Goal: Task Accomplishment & Management: Manage account settings

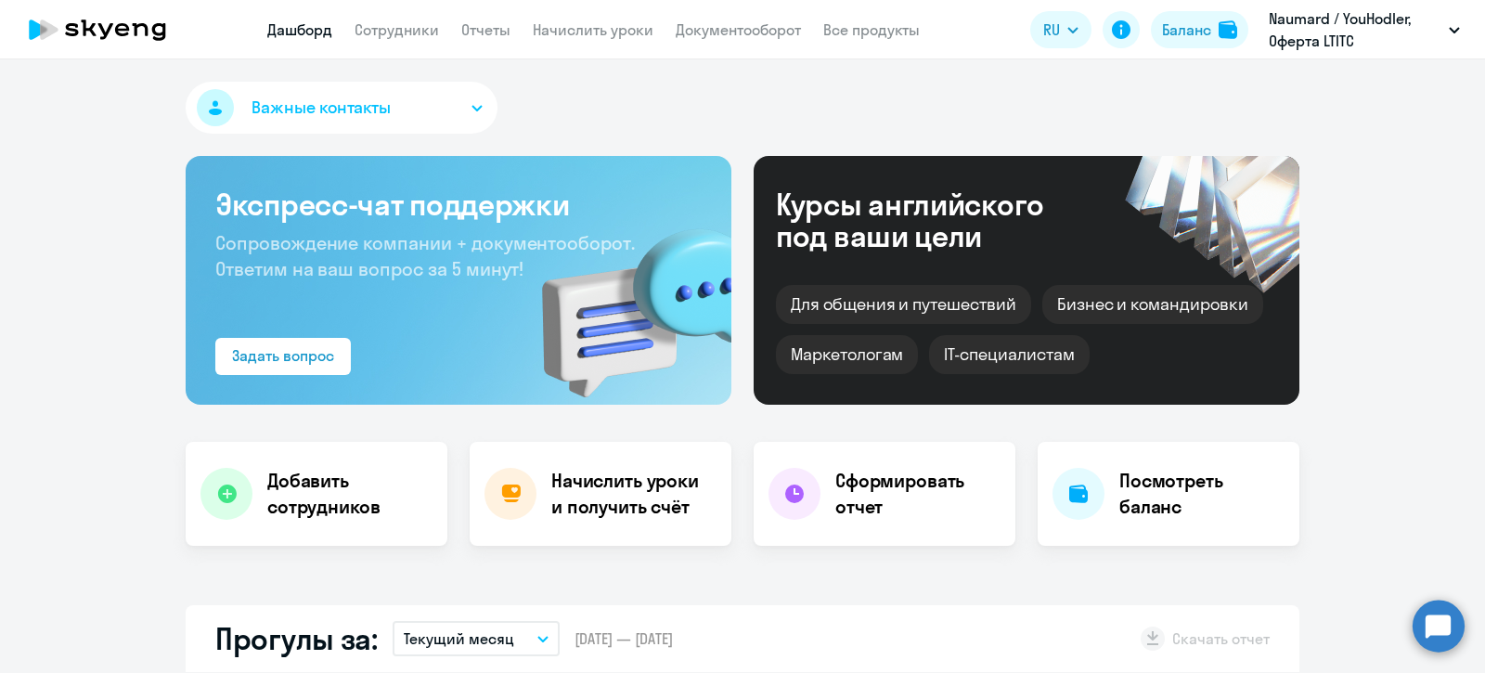
select select "30"
click at [1175, 30] on div "Баланс" at bounding box center [1186, 30] width 49 height 22
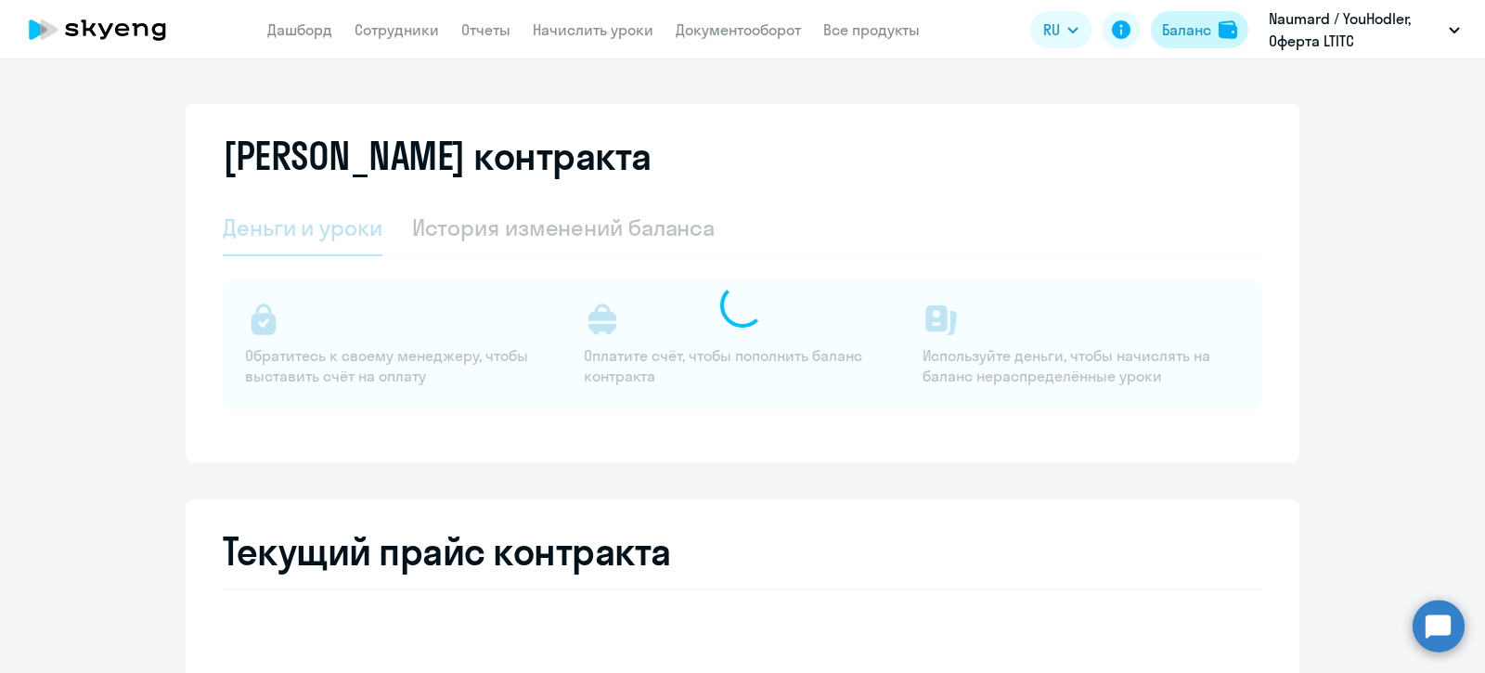
select select "english_adult_not_native_speaker"
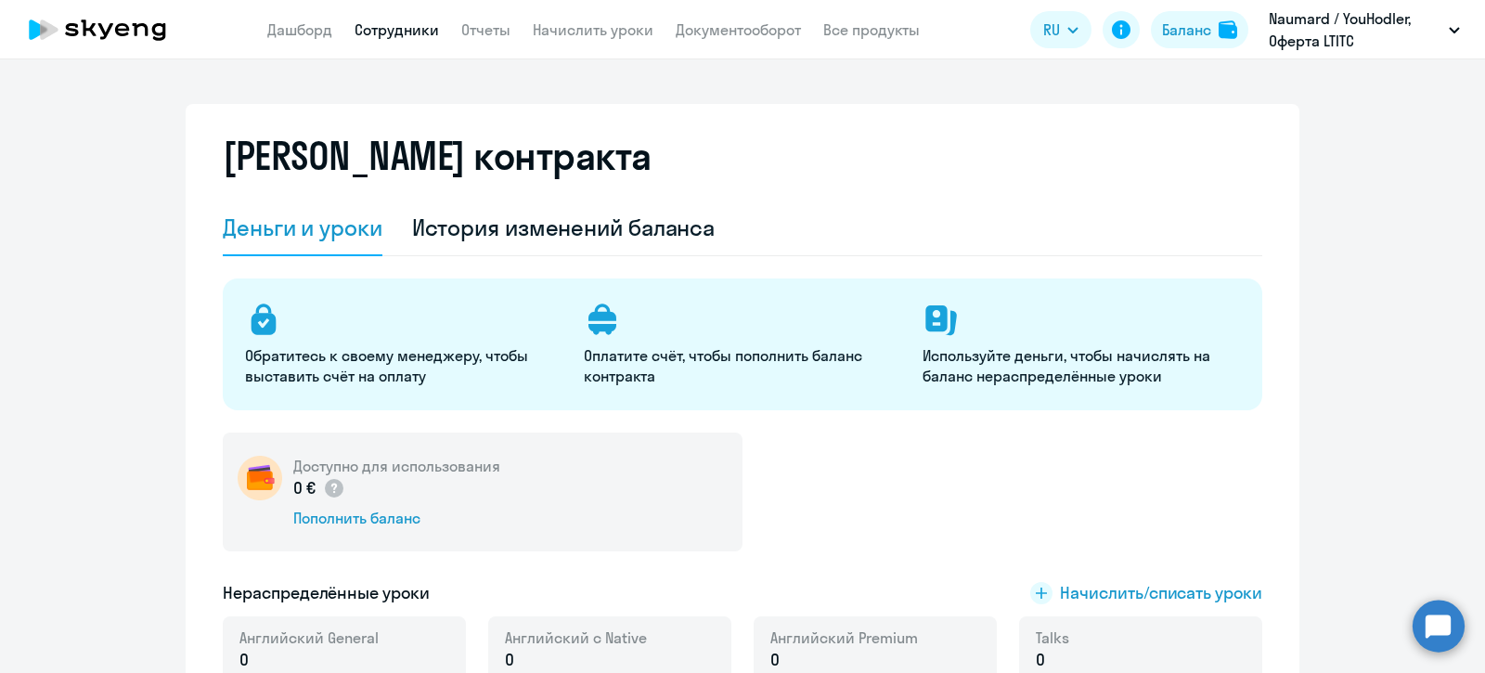
click at [398, 24] on link "Сотрудники" at bounding box center [397, 29] width 84 height 19
select select "30"
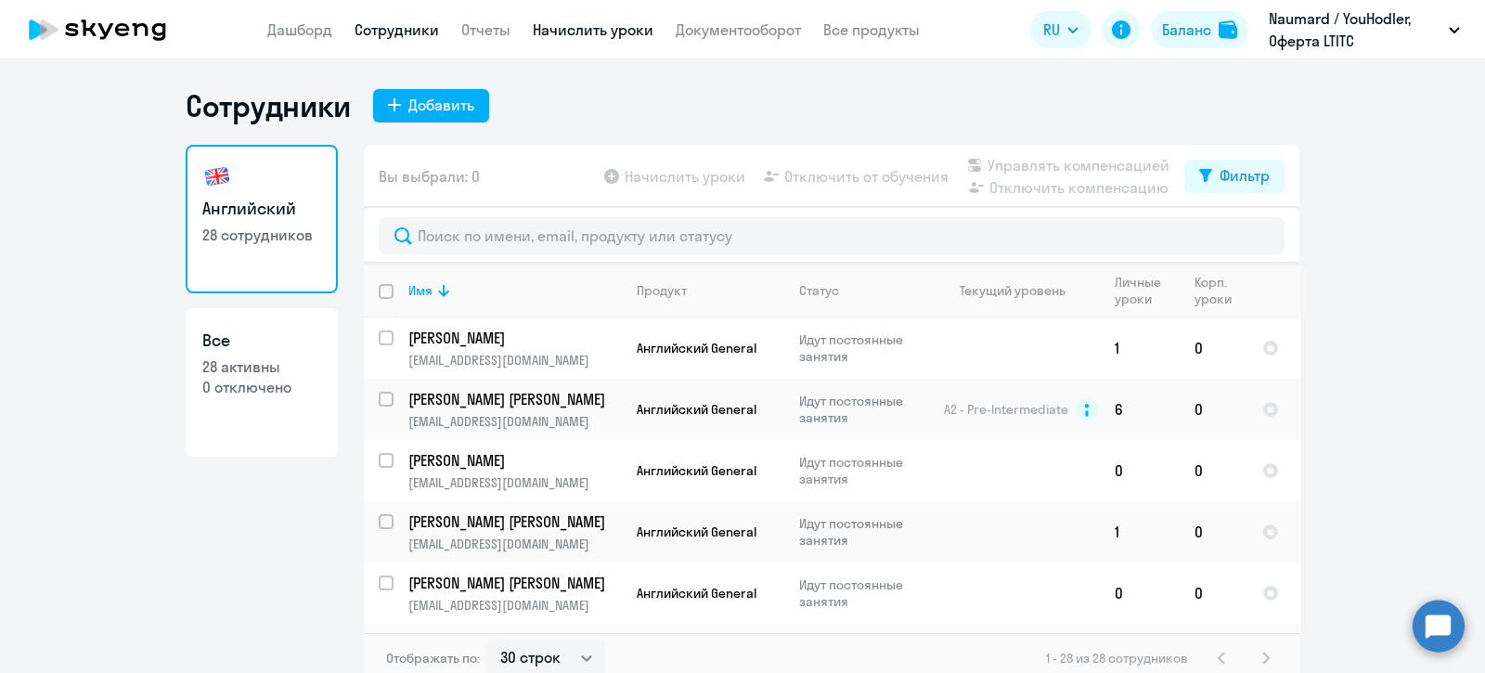
click at [551, 25] on link "Начислить уроки" at bounding box center [593, 29] width 121 height 19
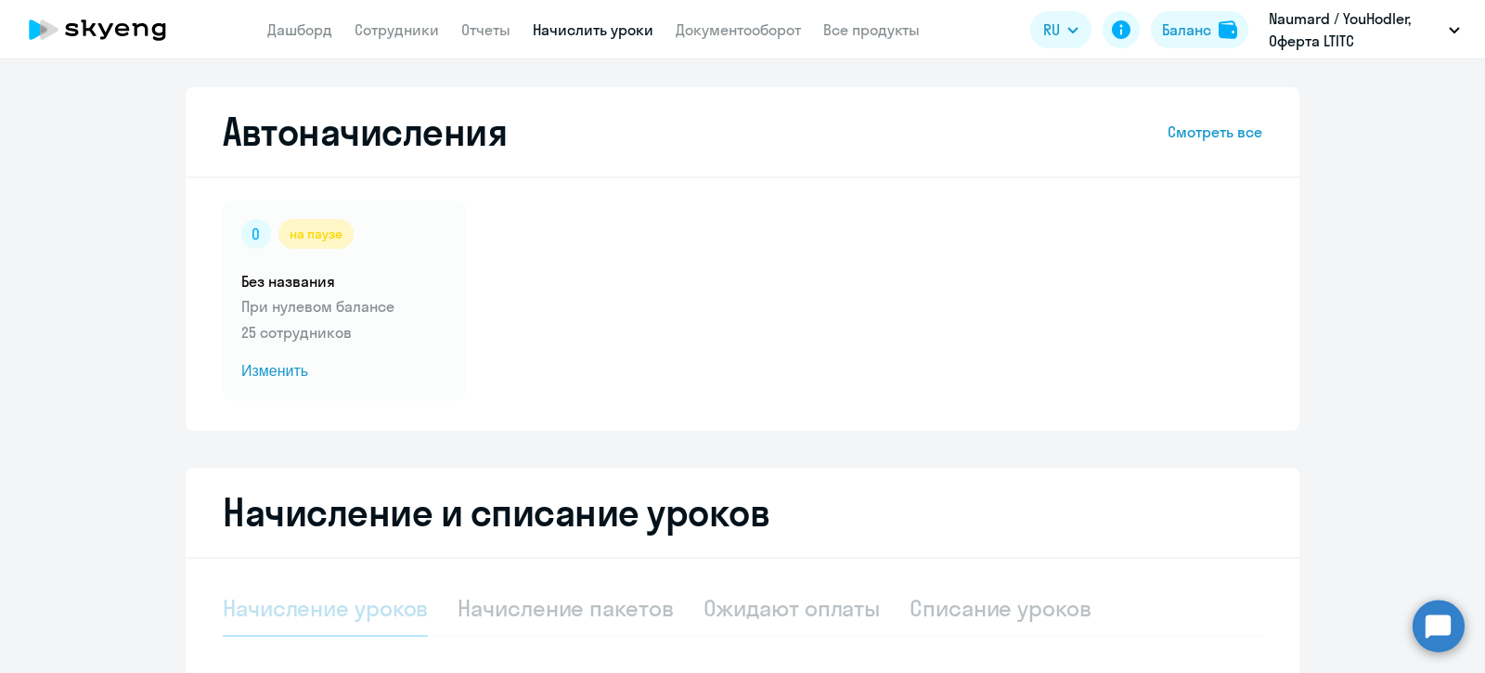
select select "10"
